Goal: Navigation & Orientation: Find specific page/section

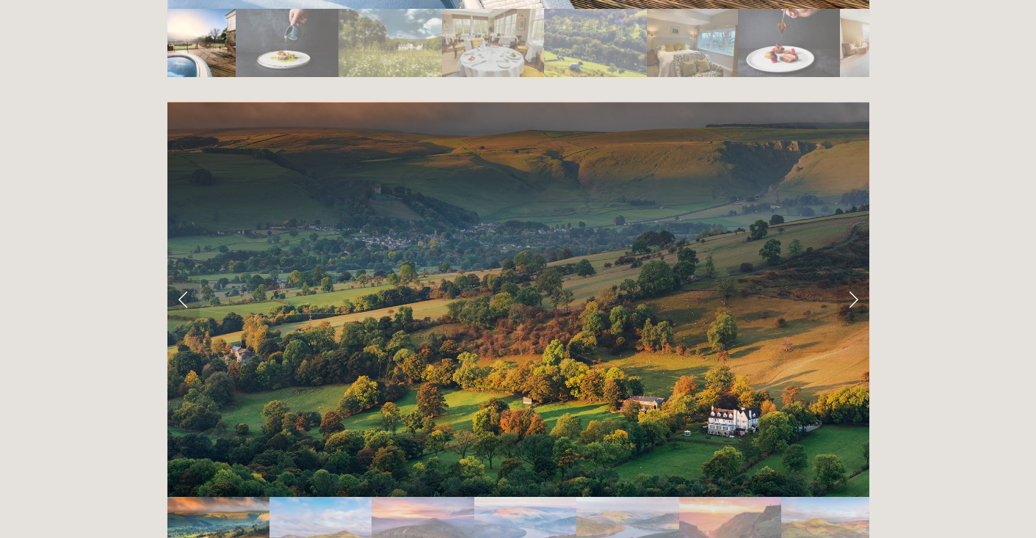
scroll to position [2888, 0]
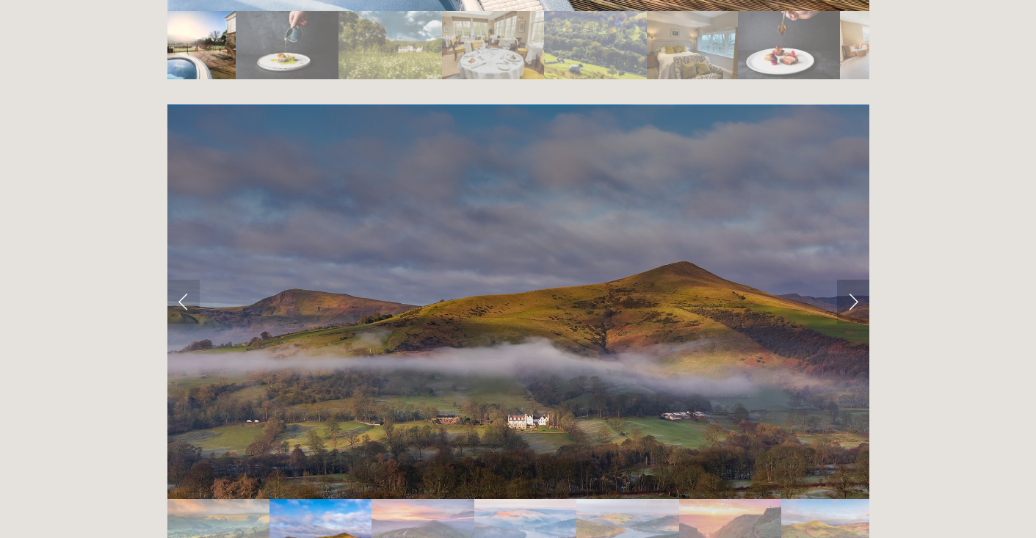
click at [848, 280] on link "Next Slide" at bounding box center [853, 302] width 32 height 44
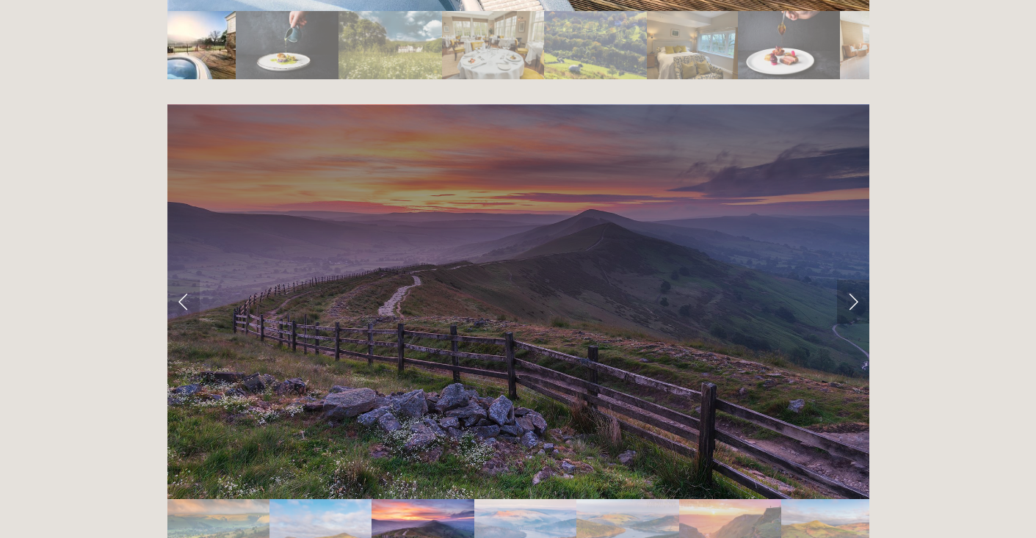
click at [850, 280] on link "Next Slide" at bounding box center [853, 302] width 32 height 44
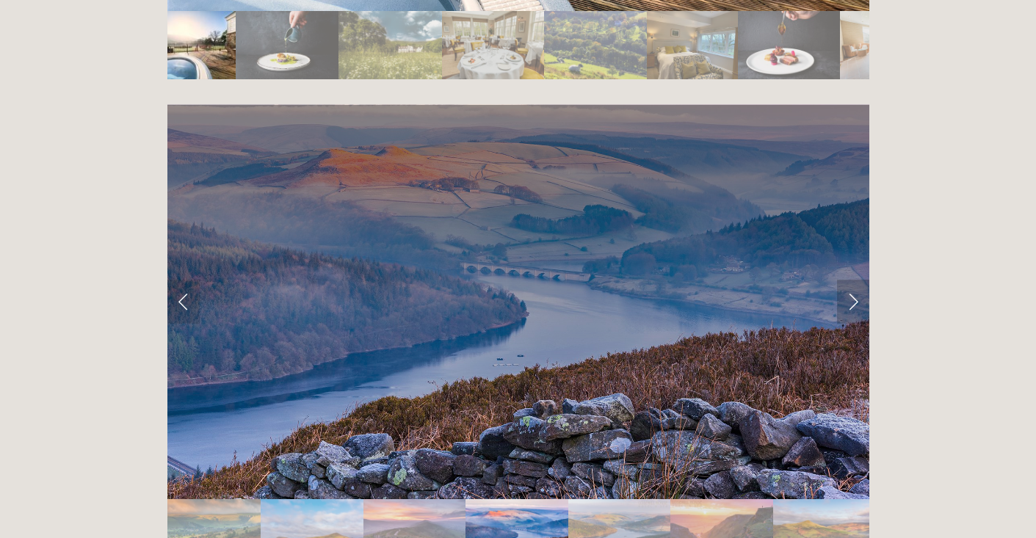
click at [850, 280] on link "Next Slide" at bounding box center [853, 302] width 32 height 44
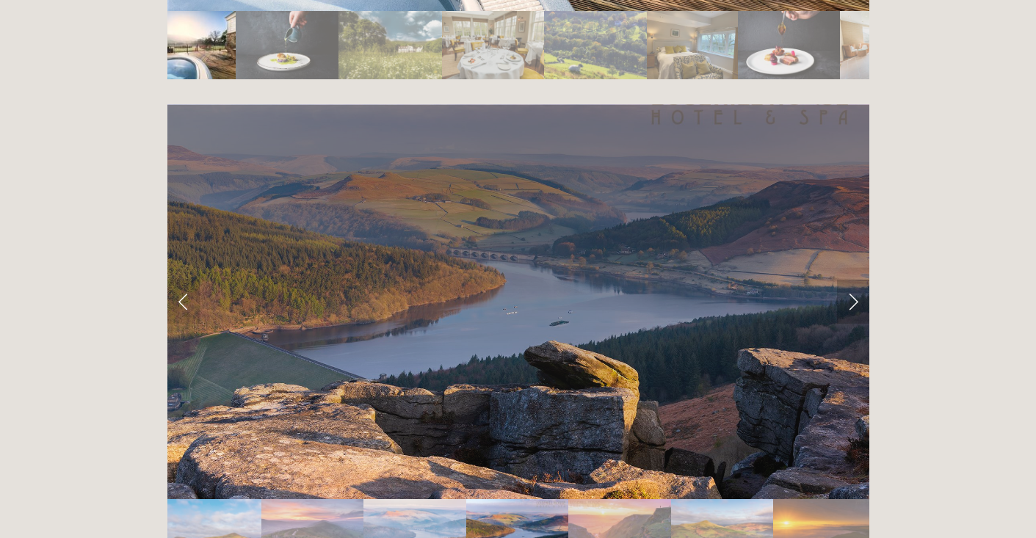
click at [850, 280] on link "Next Slide" at bounding box center [853, 302] width 32 height 44
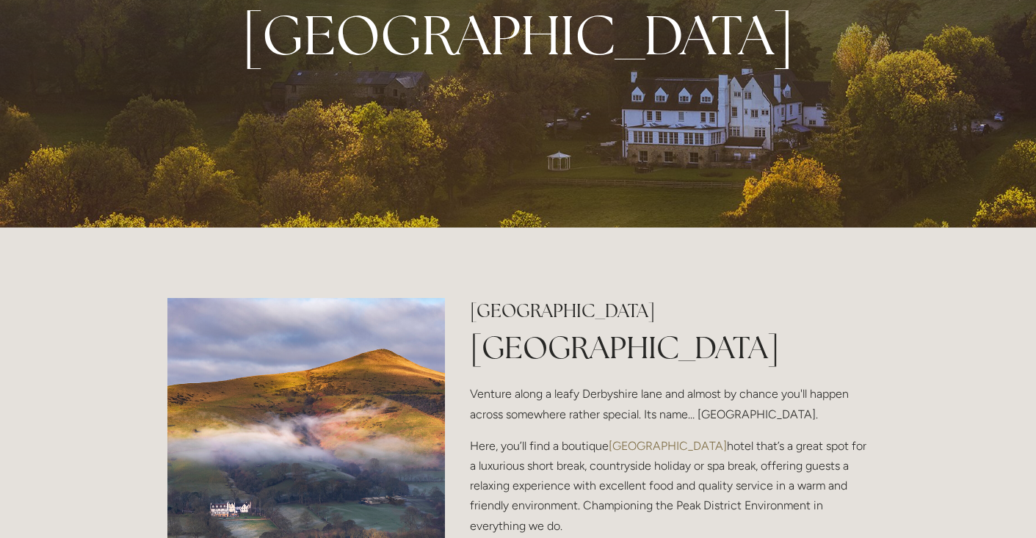
scroll to position [0, 0]
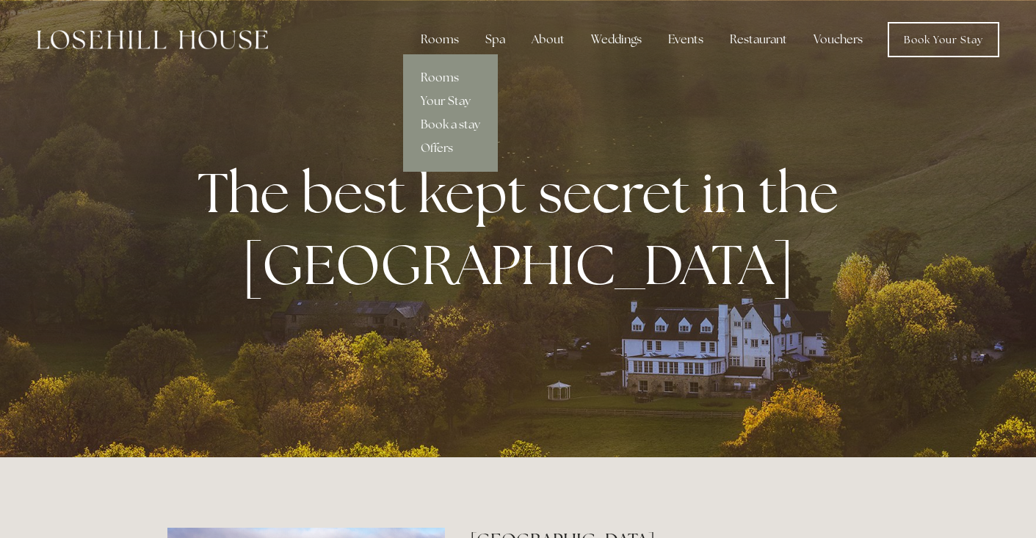
click at [447, 76] on link "Rooms" at bounding box center [450, 78] width 95 height 24
